Goal: Feedback & Contribution: Submit feedback/report problem

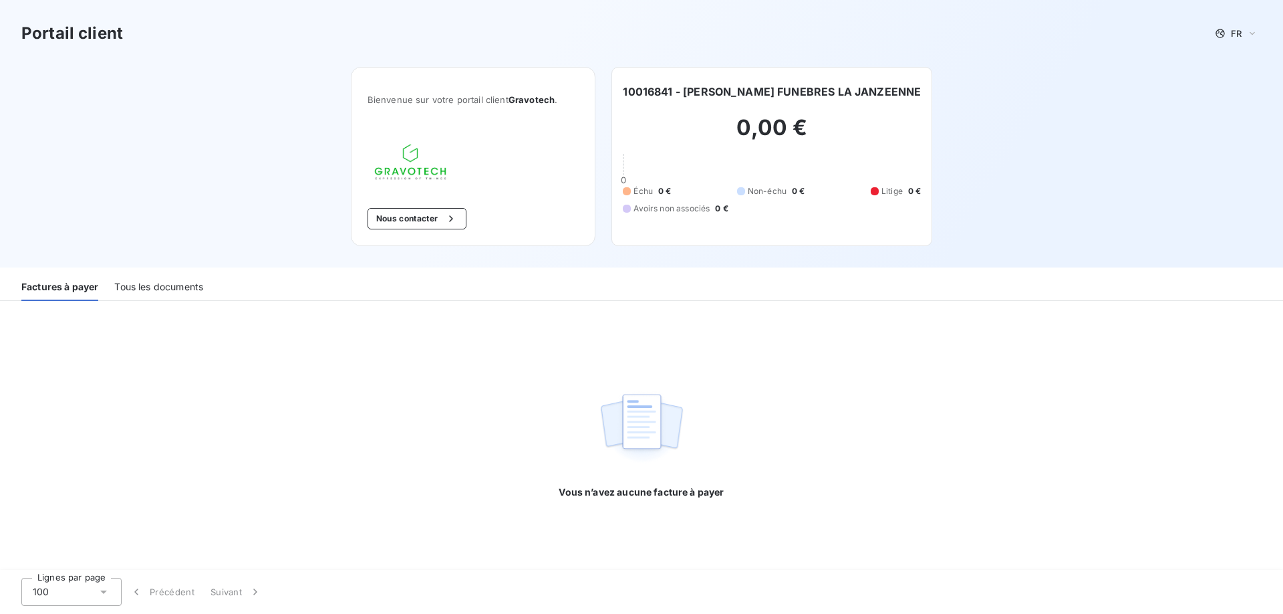
click at [154, 286] on div "Tous les documents" at bounding box center [158, 287] width 89 height 28
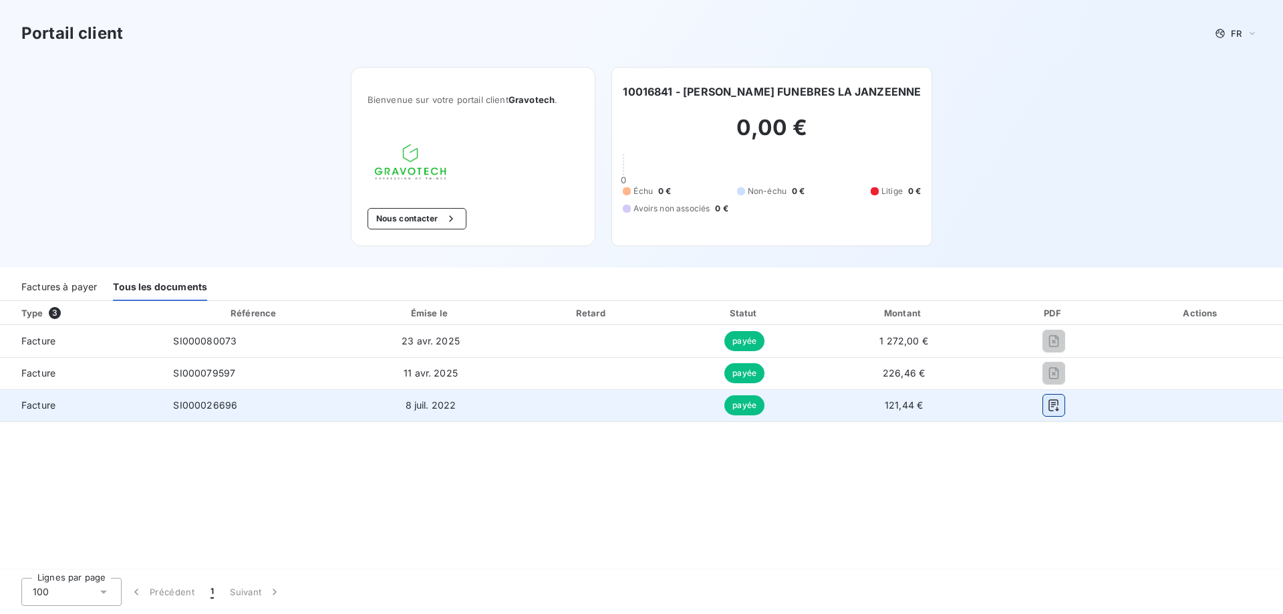
click at [1053, 410] on icon "button" at bounding box center [1053, 404] width 13 height 13
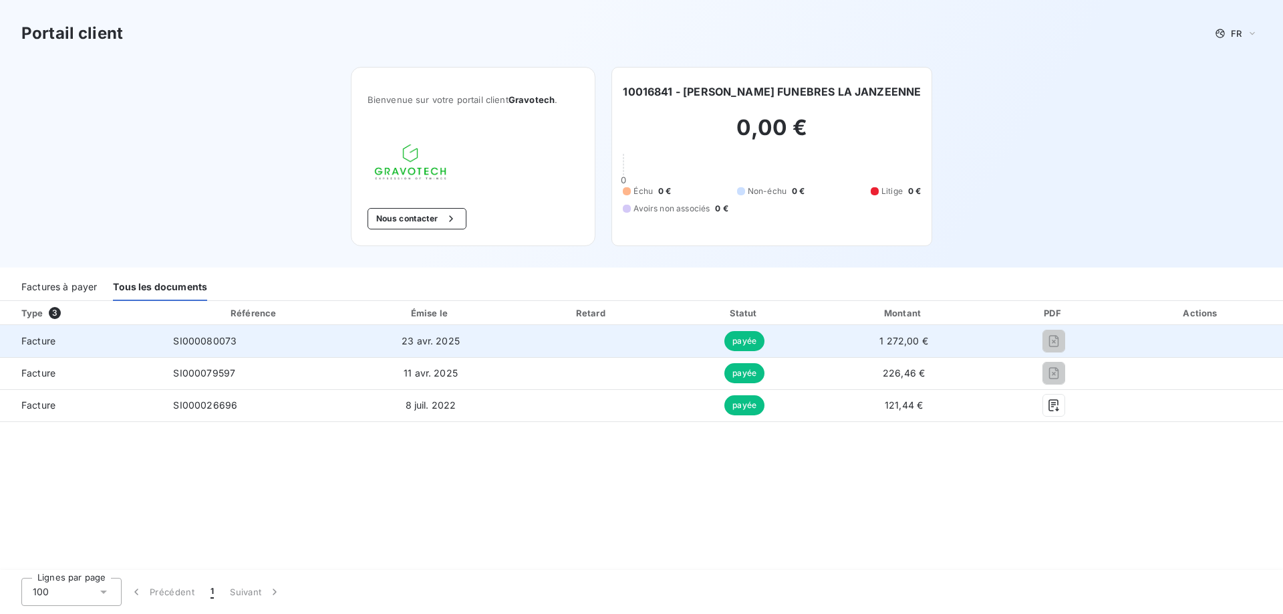
click at [740, 340] on span "payée" at bounding box center [745, 341] width 40 height 20
click at [902, 336] on span "1 272,00 €" at bounding box center [904, 340] width 49 height 11
click at [937, 346] on td "1 272,00 €" at bounding box center [904, 341] width 168 height 32
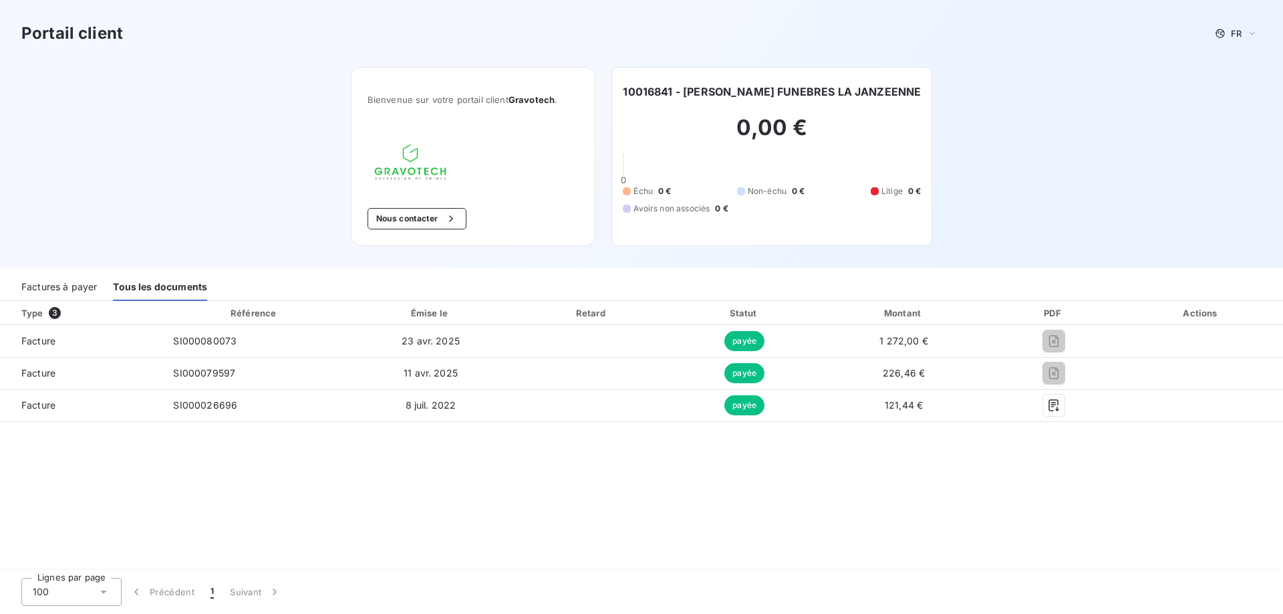
click at [1204, 322] on th "Actions" at bounding box center [1201, 313] width 163 height 24
click at [1206, 313] on div "Actions" at bounding box center [1202, 312] width 158 height 13
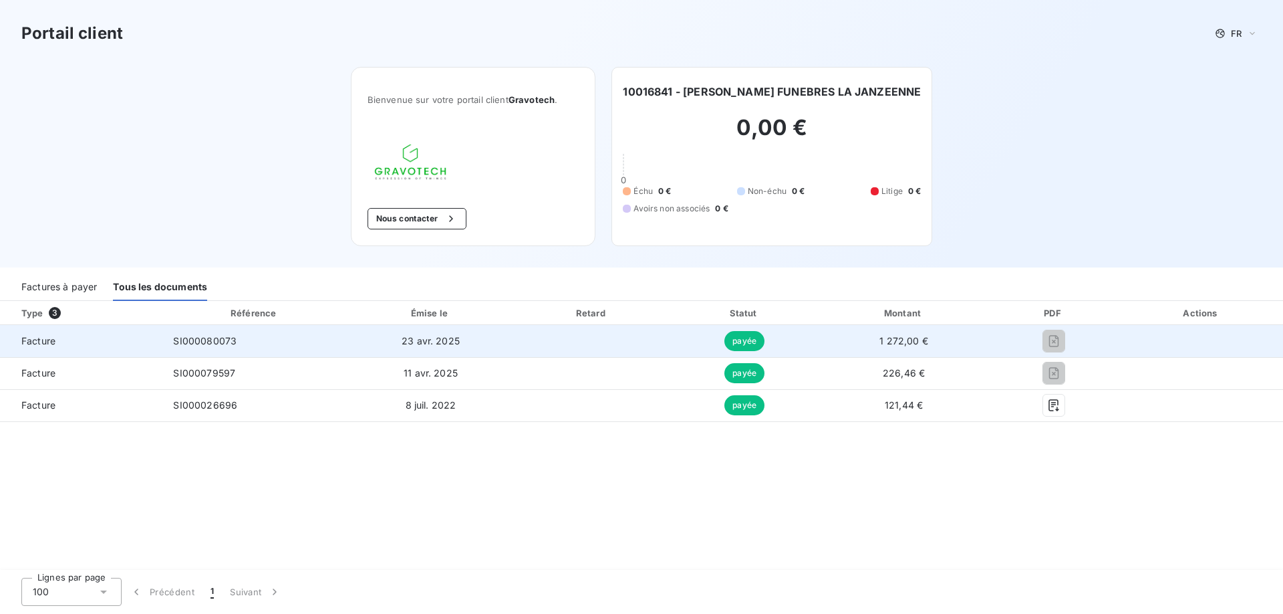
click at [1206, 336] on td at bounding box center [1201, 341] width 163 height 32
click at [1207, 338] on td at bounding box center [1201, 341] width 163 height 32
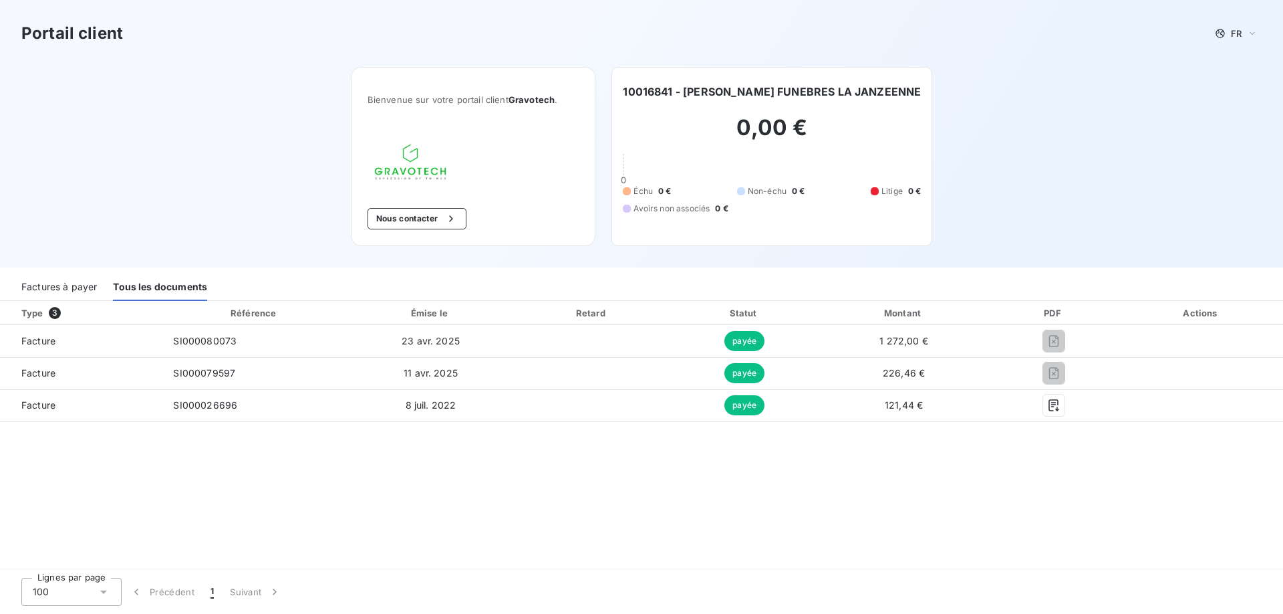
drag, startPoint x: 1204, startPoint y: 338, endPoint x: 1009, endPoint y: 270, distance: 206.5
click at [1009, 270] on div "Factures à payer Tous les documents" at bounding box center [641, 283] width 1283 height 33
click at [149, 286] on div "Tous les documents" at bounding box center [160, 287] width 94 height 28
click at [94, 285] on div "Factures à payer" at bounding box center [59, 287] width 76 height 28
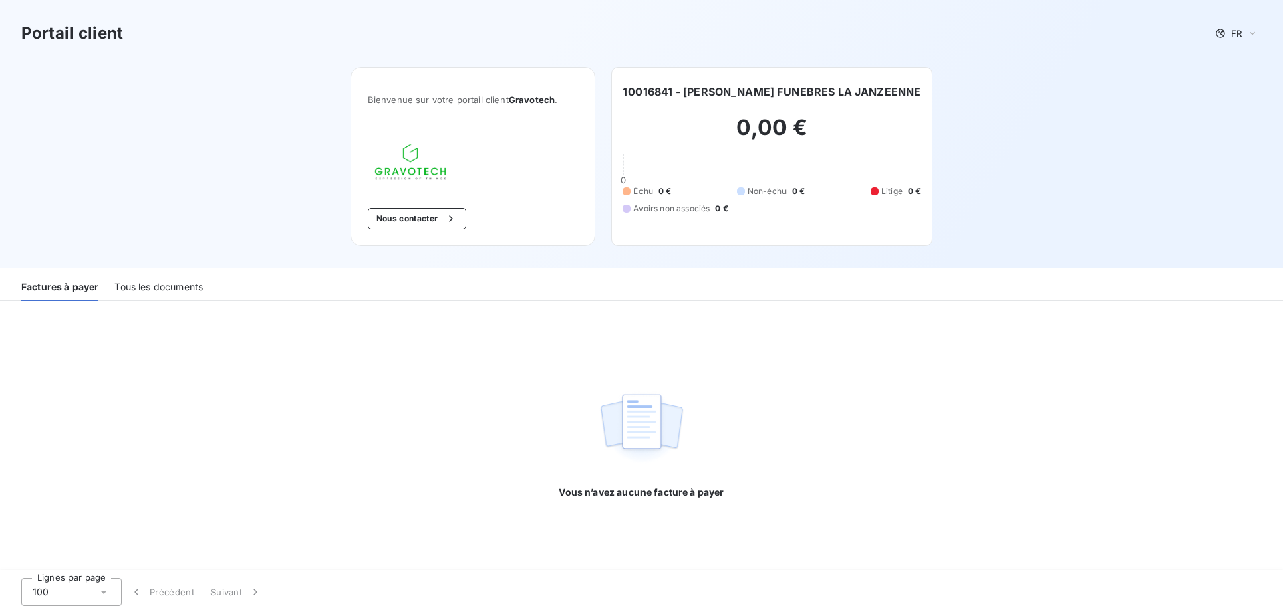
click at [154, 289] on div "Tous les documents" at bounding box center [158, 287] width 89 height 28
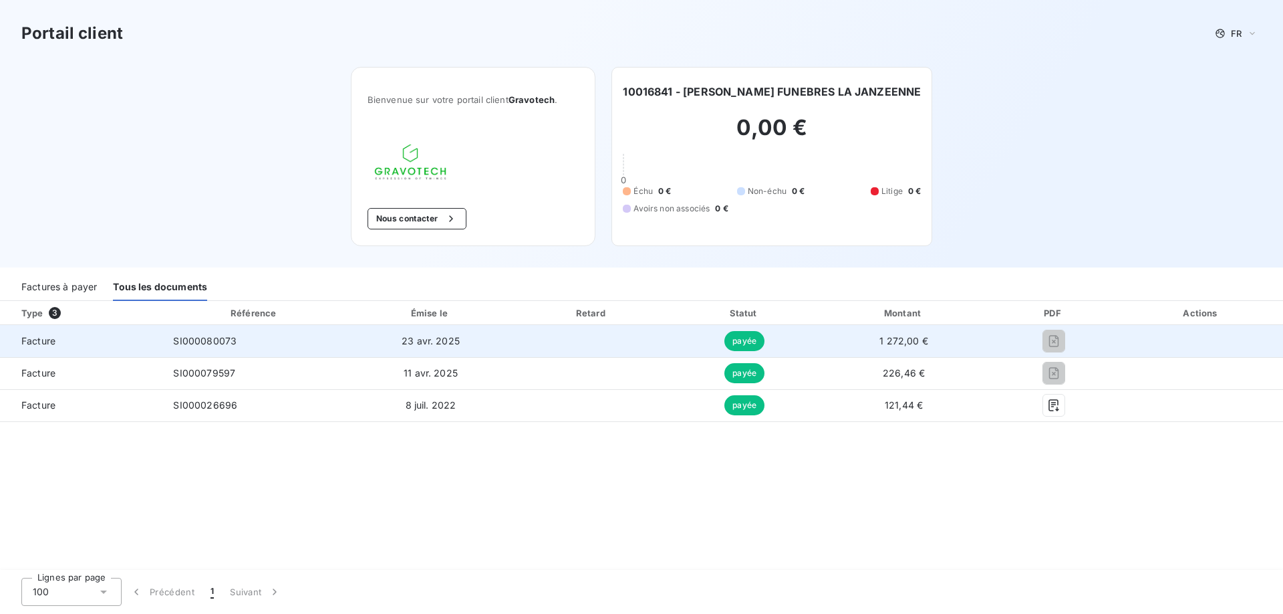
click at [439, 344] on span "23 avr. 2025" at bounding box center [431, 340] width 58 height 11
click at [200, 339] on span "SI000080073" at bounding box center [204, 340] width 63 height 11
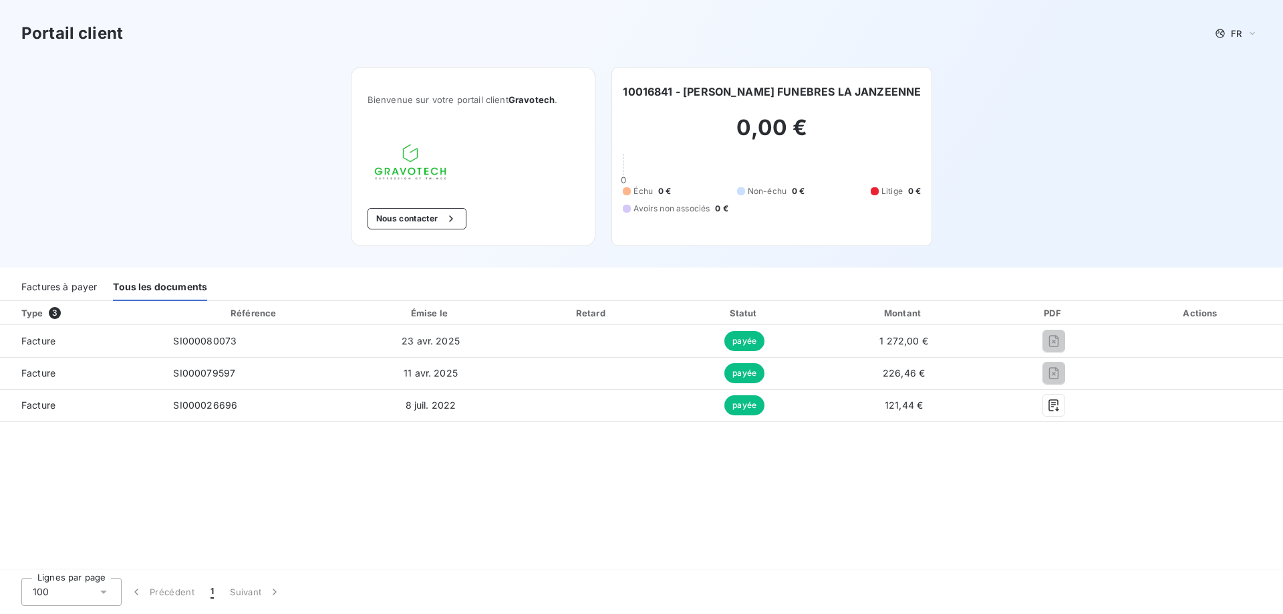
drag, startPoint x: 291, startPoint y: 360, endPoint x: 374, endPoint y: 305, distance: 99.6
click at [295, 360] on td "SI000079597" at bounding box center [254, 373] width 184 height 32
click at [431, 216] on button "Nous contacter" at bounding box center [417, 218] width 99 height 21
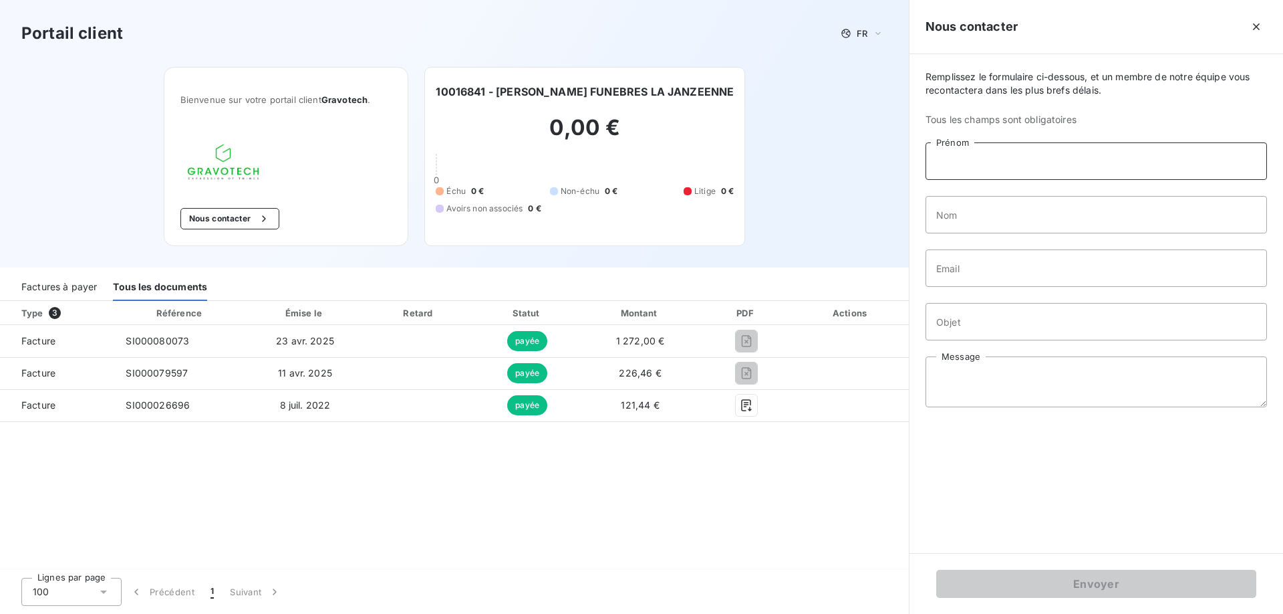
click at [1019, 156] on input "Prénom" at bounding box center [1097, 160] width 342 height 37
type input "[PERSON_NAME]"
click at [997, 220] on input "Nom" at bounding box center [1097, 214] width 342 height 37
click at [947, 212] on input "marchand" at bounding box center [1097, 214] width 342 height 37
type input "Marchand"
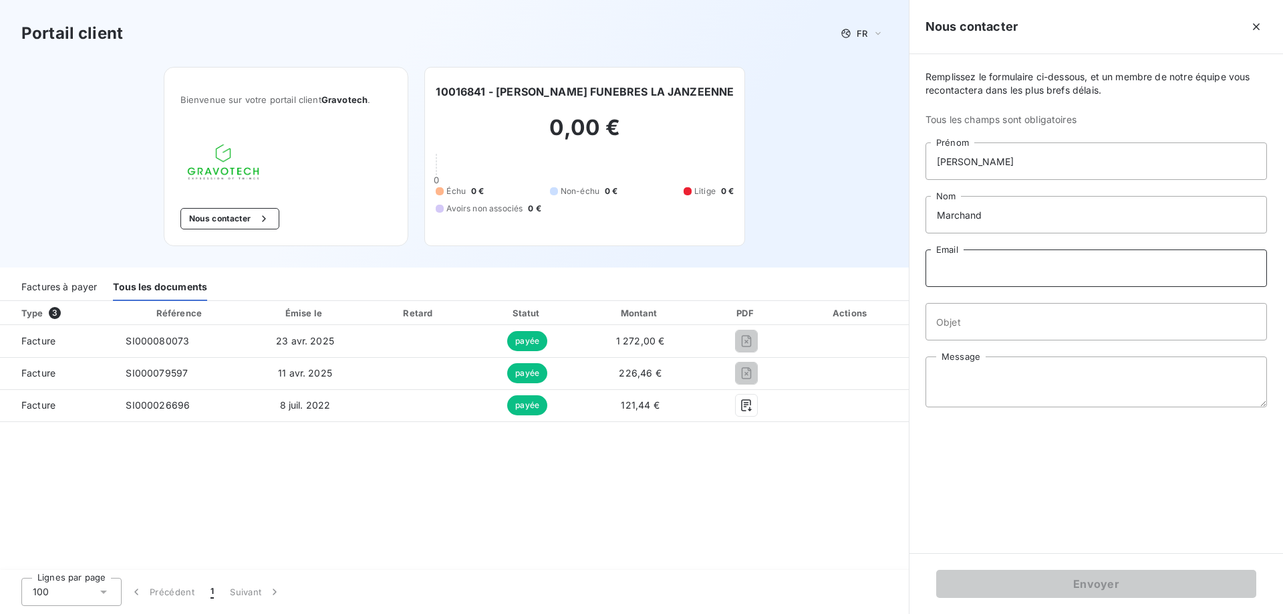
click at [977, 263] on input "Email" at bounding box center [1097, 267] width 342 height 37
type input "[EMAIL_ADDRESS][DOMAIN_NAME]"
click at [967, 320] on input "Objet" at bounding box center [1097, 321] width 342 height 37
type input "maintenance machine à graver"
click at [957, 400] on textarea "Message" at bounding box center [1097, 381] width 342 height 51
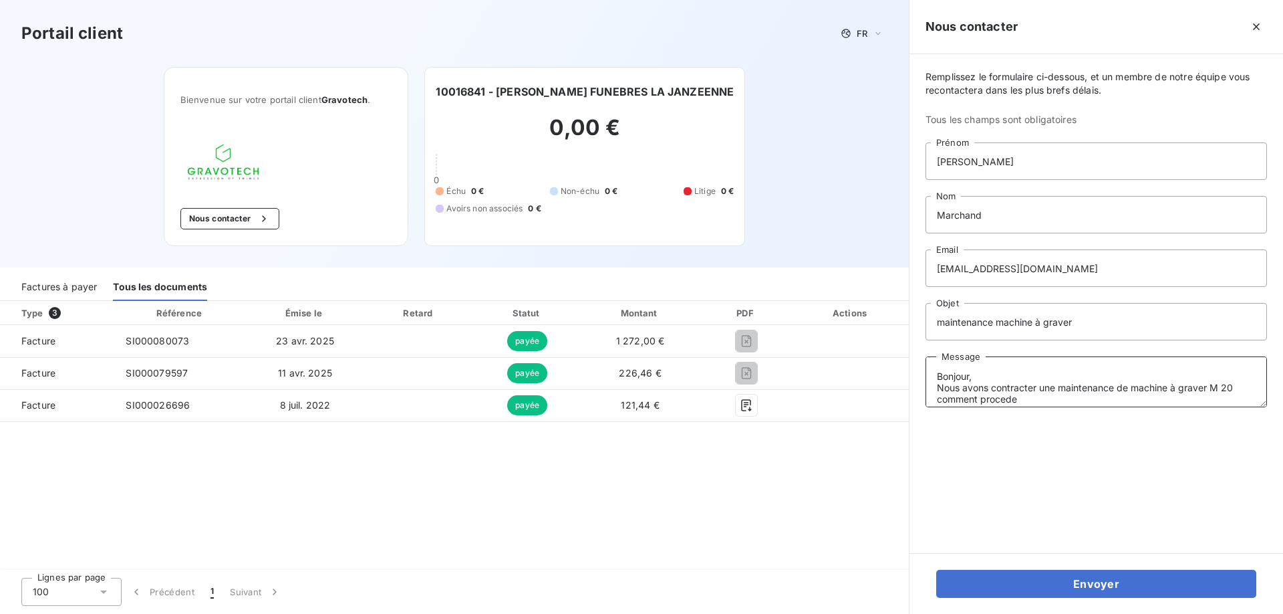
click at [1005, 398] on textarea "Bonjour, Nous avons contracter une maintenance de machine à graver M 20 comment…" at bounding box center [1097, 381] width 342 height 51
click at [1028, 398] on textarea "Bonjour, Nous avons contracter une maintenance de machine à graver M 20 comment…" at bounding box center [1097, 381] width 342 height 51
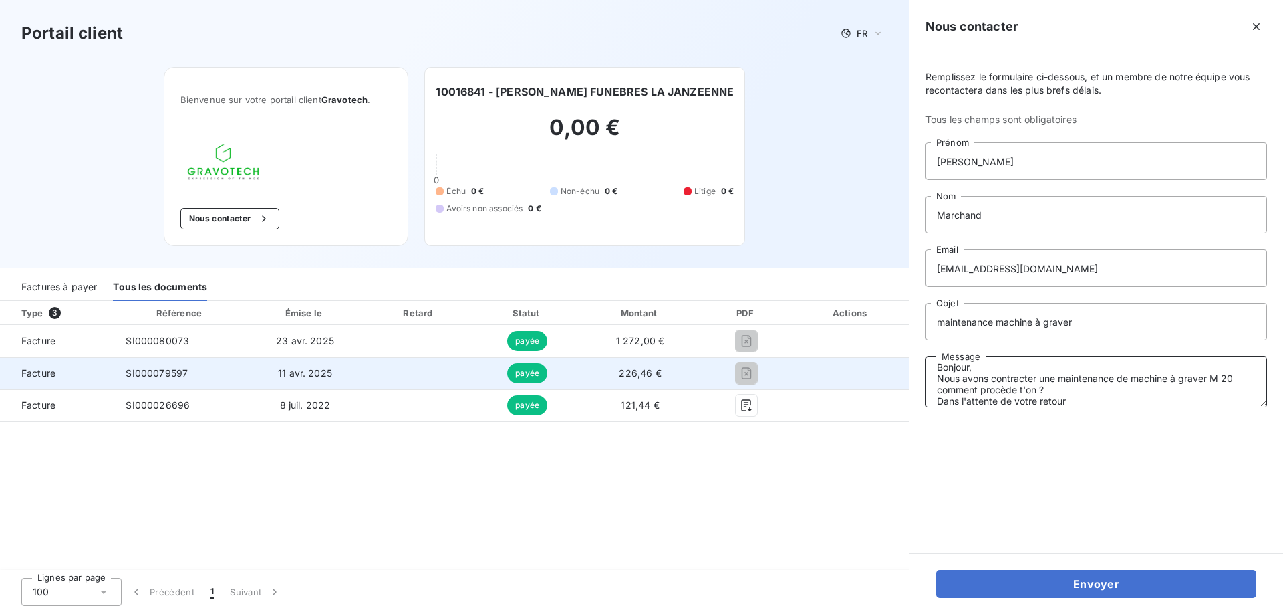
scroll to position [21, 0]
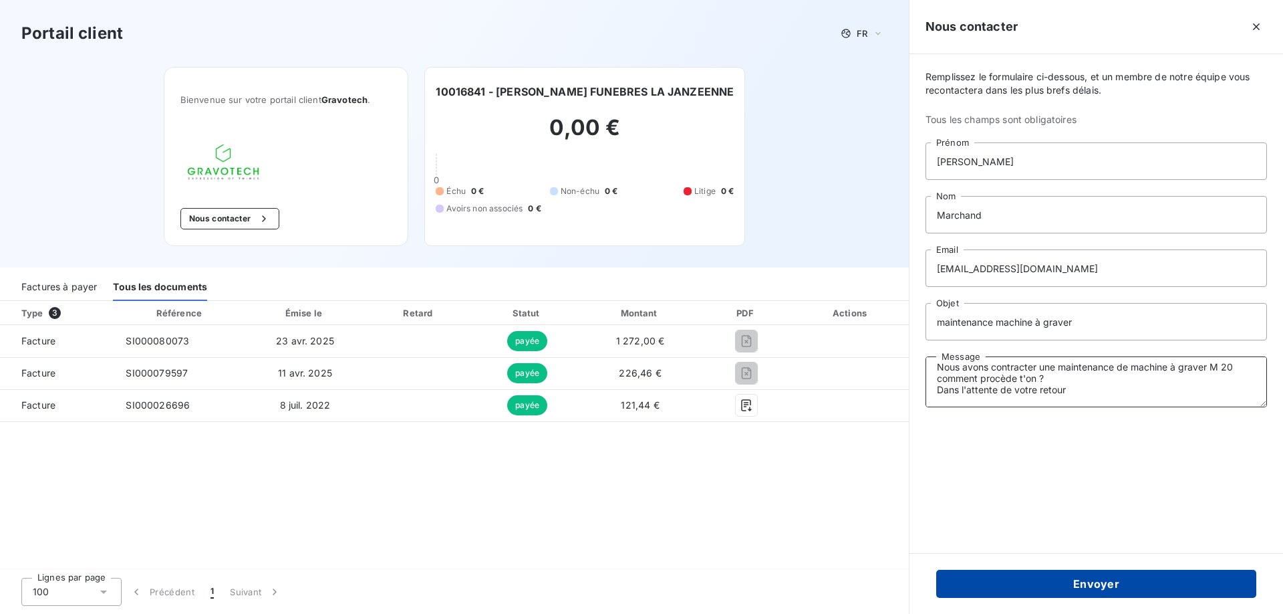
type textarea "Bonjour, Nous avons contracter une maintenance de machine à graver M 20 comment…"
click at [1065, 575] on button "Envoyer" at bounding box center [1096, 583] width 320 height 28
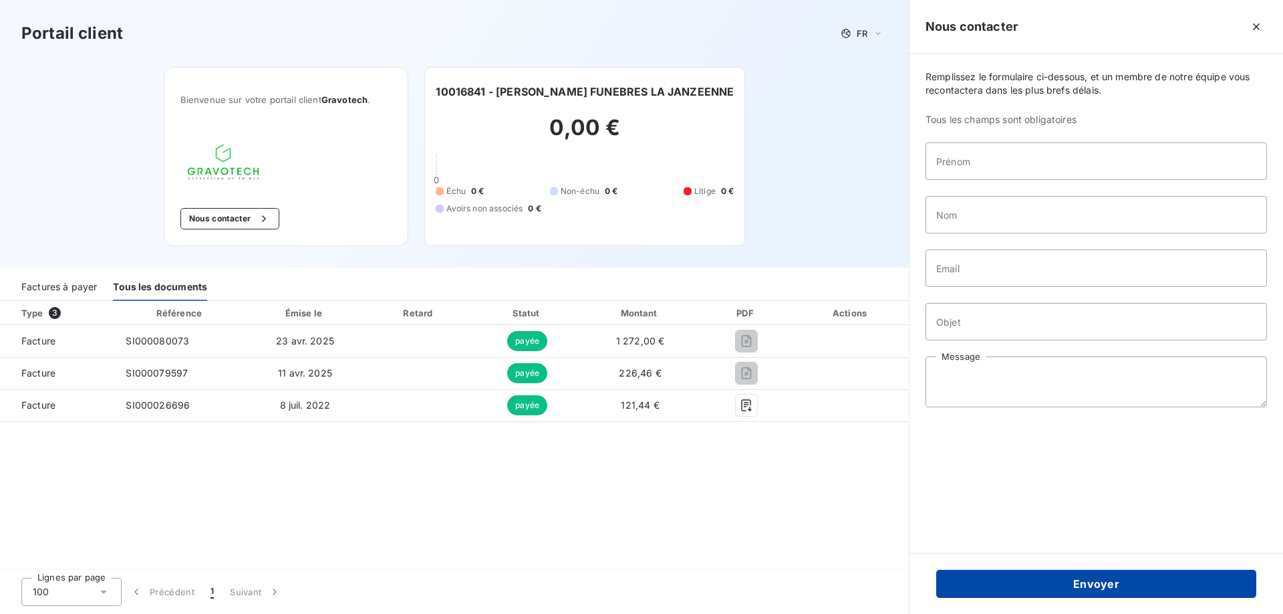
scroll to position [0, 0]
